Goal: Find contact information: Find contact information

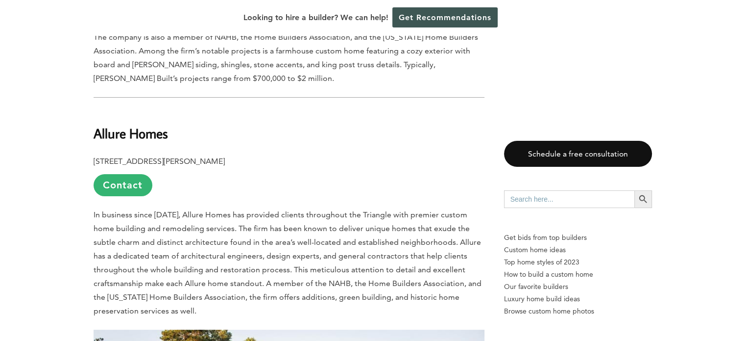
scroll to position [4018, 0]
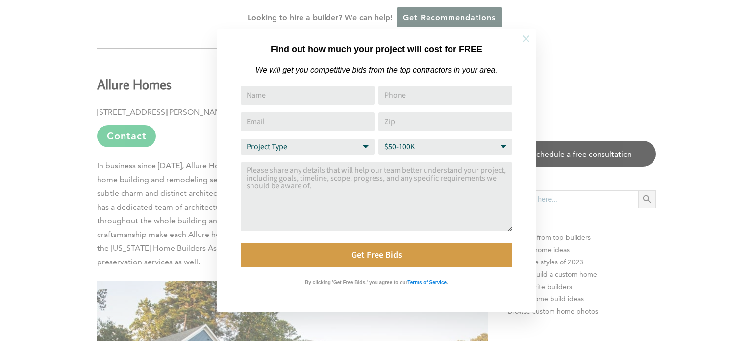
click at [523, 37] on icon at bounding box center [525, 38] width 11 height 11
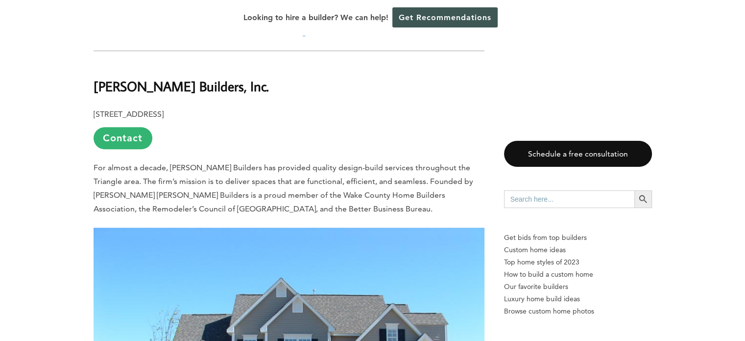
scroll to position [724, 0]
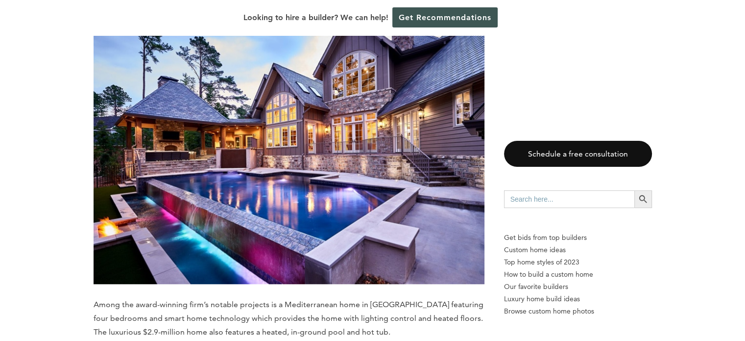
drag, startPoint x: 750, startPoint y: 280, endPoint x: 548, endPoint y: 102, distance: 268.8
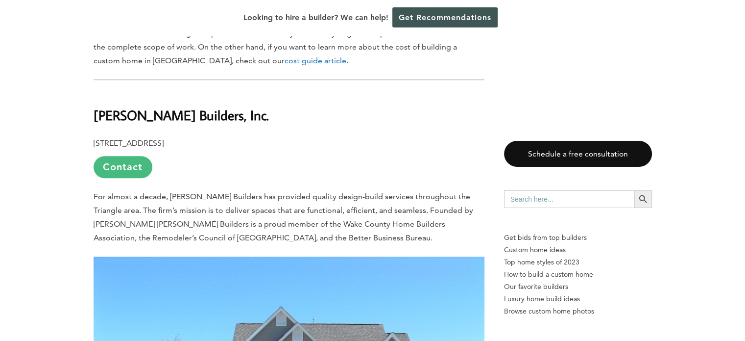
scroll to position [686, 0]
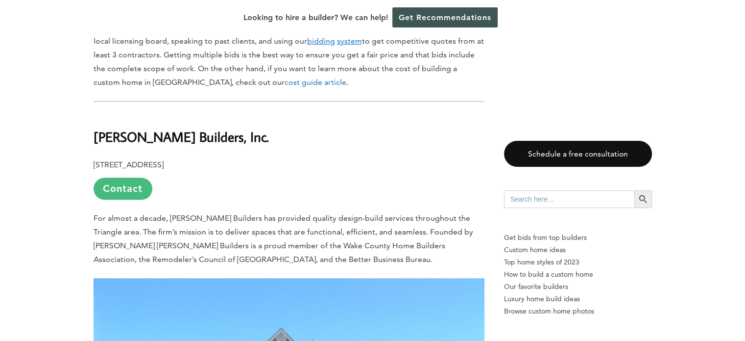
click at [130, 177] on link "Contact" at bounding box center [123, 188] width 59 height 22
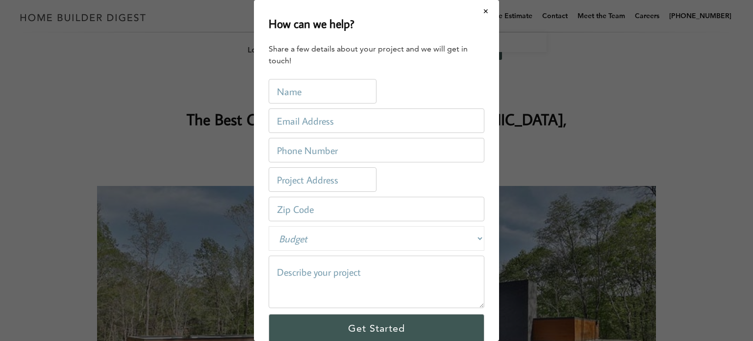
drag, startPoint x: 480, startPoint y: 13, endPoint x: 471, endPoint y: 16, distance: 9.0
click at [479, 13] on button "Close modal" at bounding box center [486, 11] width 26 height 21
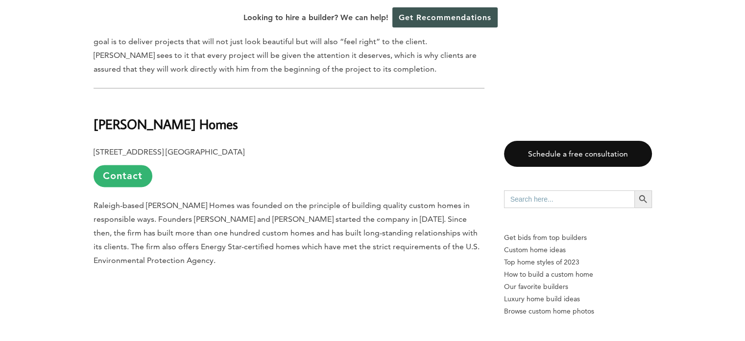
scroll to position [1323, 0]
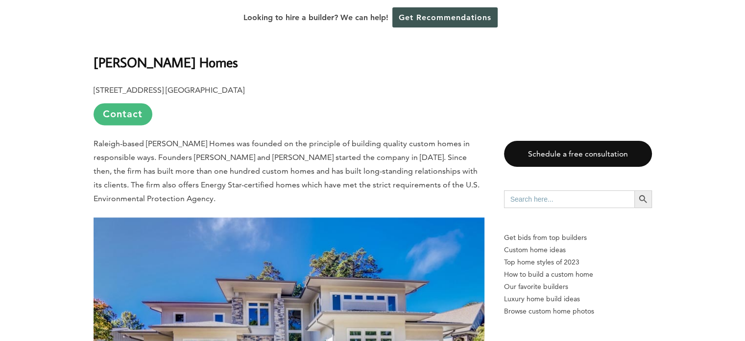
click at [106, 103] on link "Contact" at bounding box center [123, 114] width 59 height 22
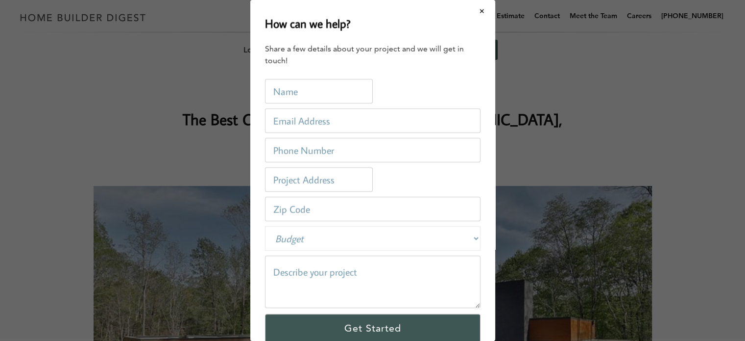
scroll to position [0, 0]
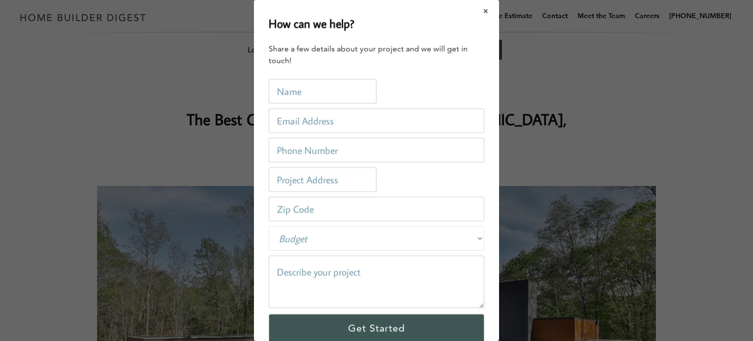
click at [477, 11] on button "Close modal" at bounding box center [486, 11] width 26 height 21
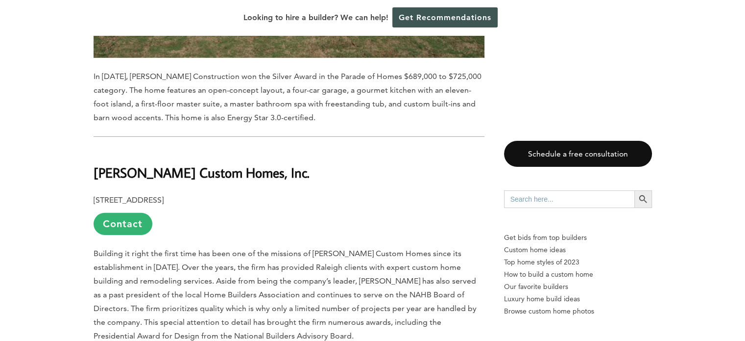
scroll to position [6763, 0]
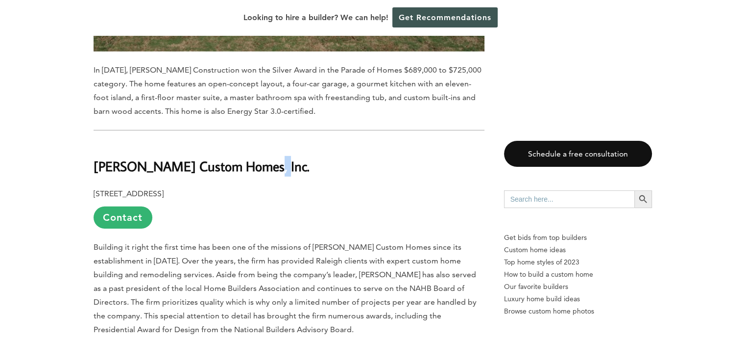
drag, startPoint x: 266, startPoint y: 48, endPoint x: 256, endPoint y: 49, distance: 9.9
click at [256, 157] on b "[PERSON_NAME] Custom Homes, Inc." at bounding box center [202, 165] width 216 height 17
click at [317, 142] on h2 "[PERSON_NAME] Custom Homes, Inc." at bounding box center [289, 159] width 391 height 34
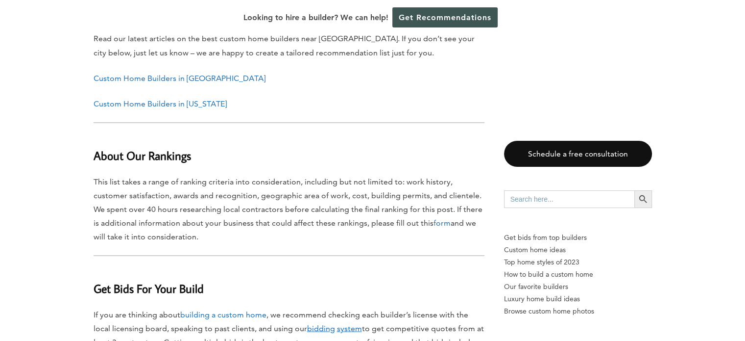
scroll to position [9360, 0]
